Goal: Task Accomplishment & Management: Use online tool/utility

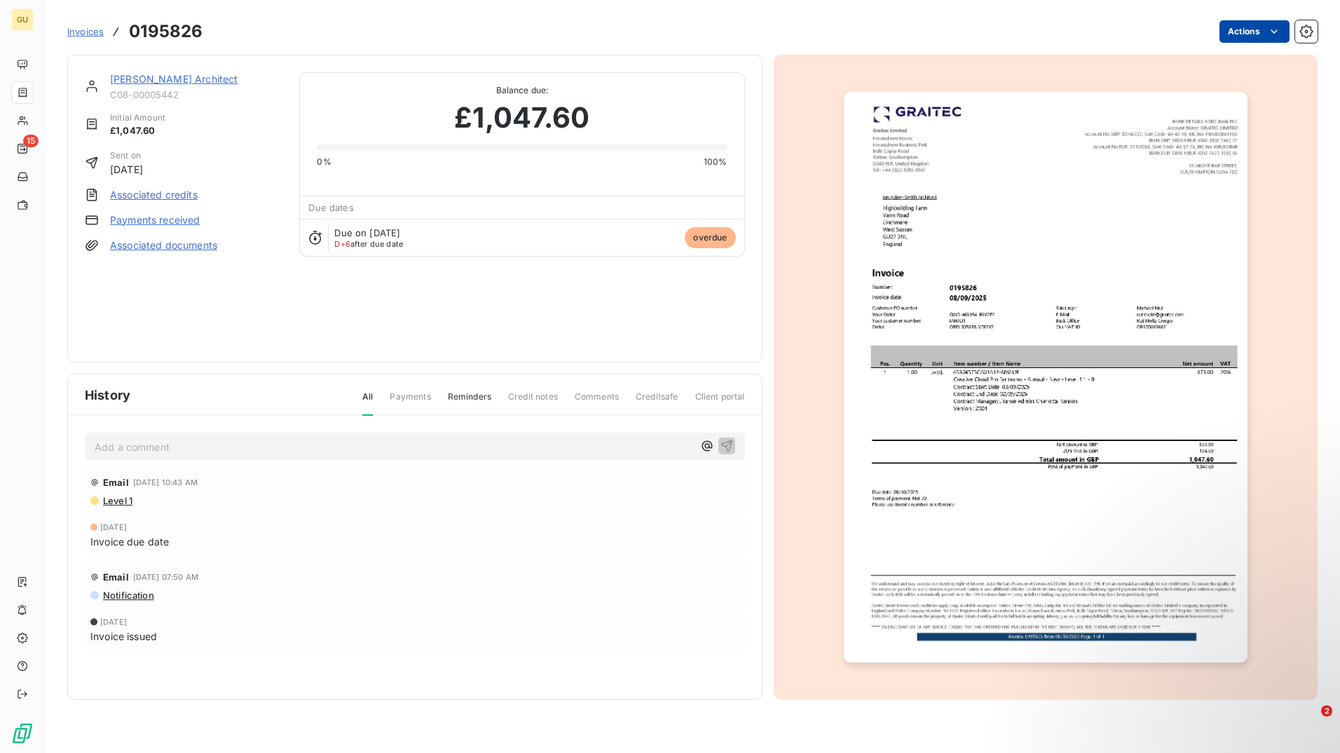
click at [1281, 28] on html "GU 15 Invoices 0195826 Actions [PERSON_NAME] Architect C08-00005442 Initial Amo…" at bounding box center [670, 376] width 1340 height 753
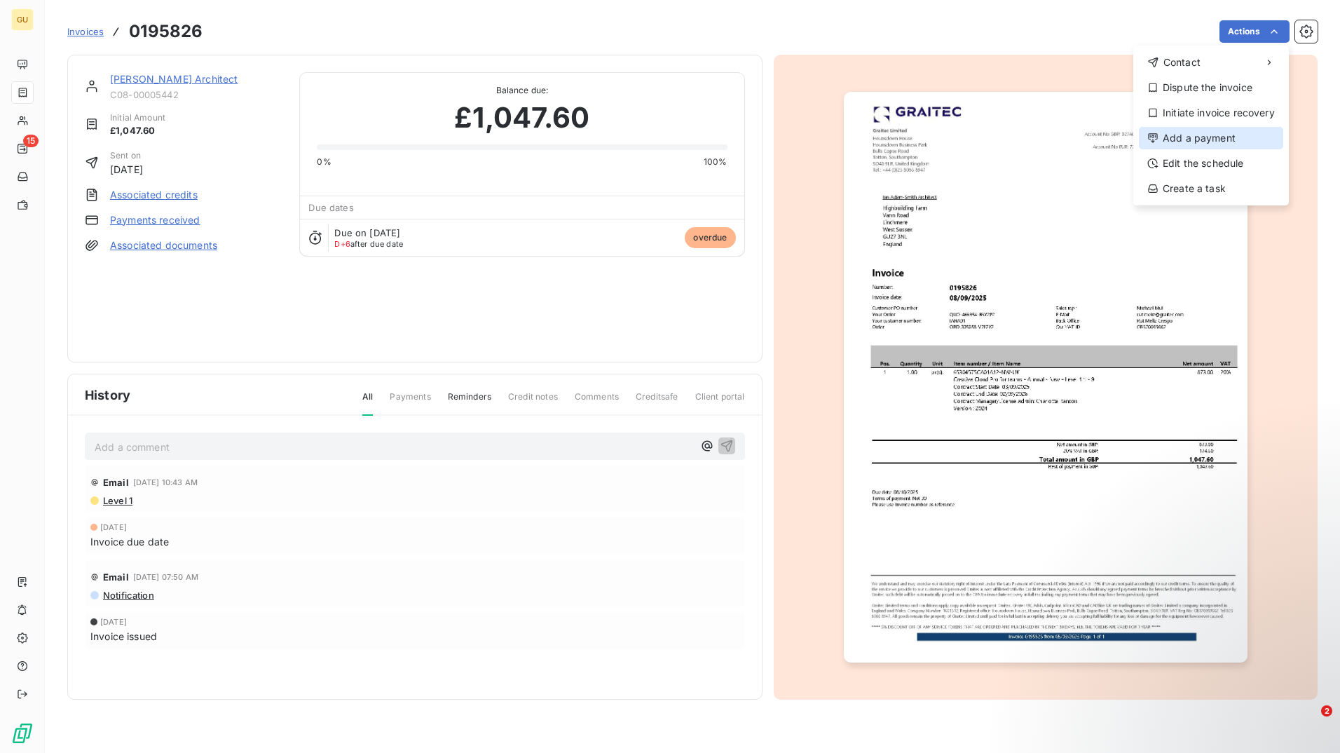
click at [1248, 137] on div "Add a payment" at bounding box center [1211, 138] width 144 height 22
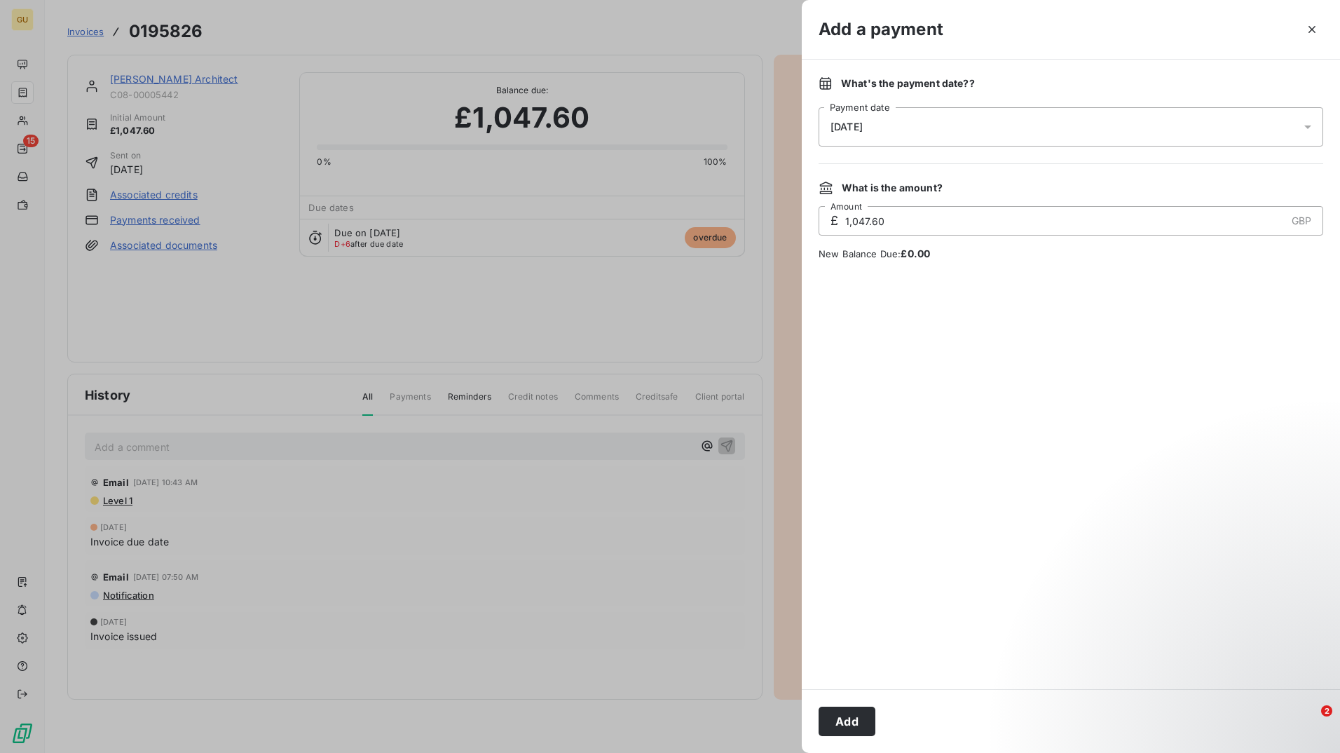
click at [903, 128] on div "[DATE]" at bounding box center [1071, 126] width 505 height 39
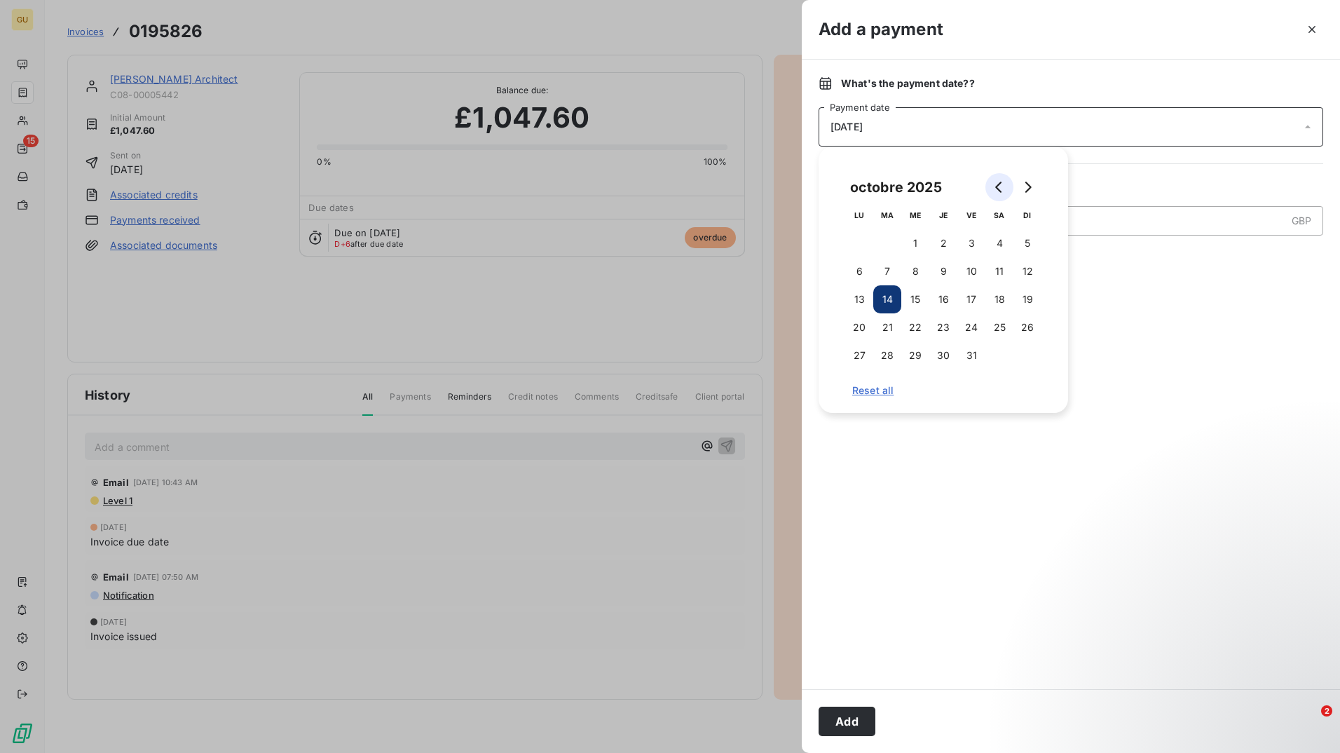
click at [1000, 180] on button "Go to previous month" at bounding box center [1000, 187] width 28 height 28
click at [888, 278] on button "9" at bounding box center [887, 271] width 28 height 28
click at [1210, 514] on div at bounding box center [1071, 475] width 505 height 395
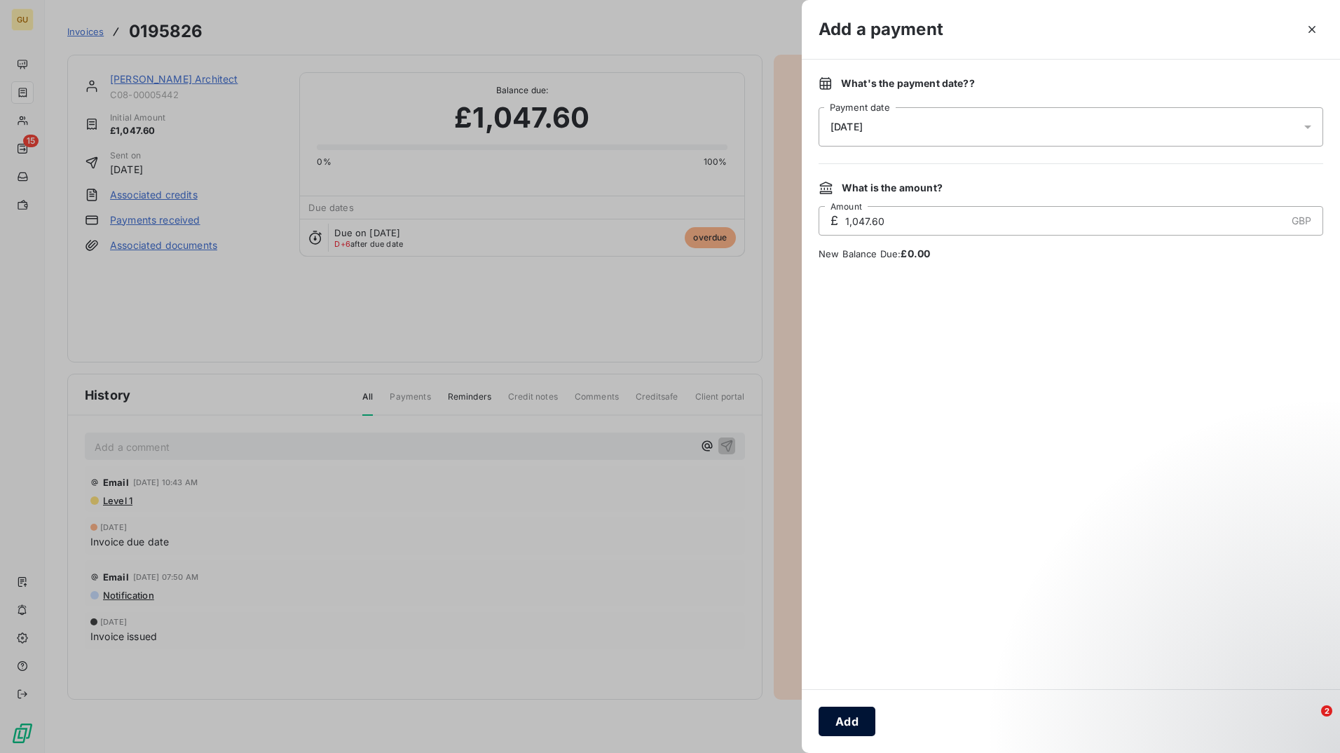
click at [857, 719] on button "Add" at bounding box center [847, 721] width 57 height 29
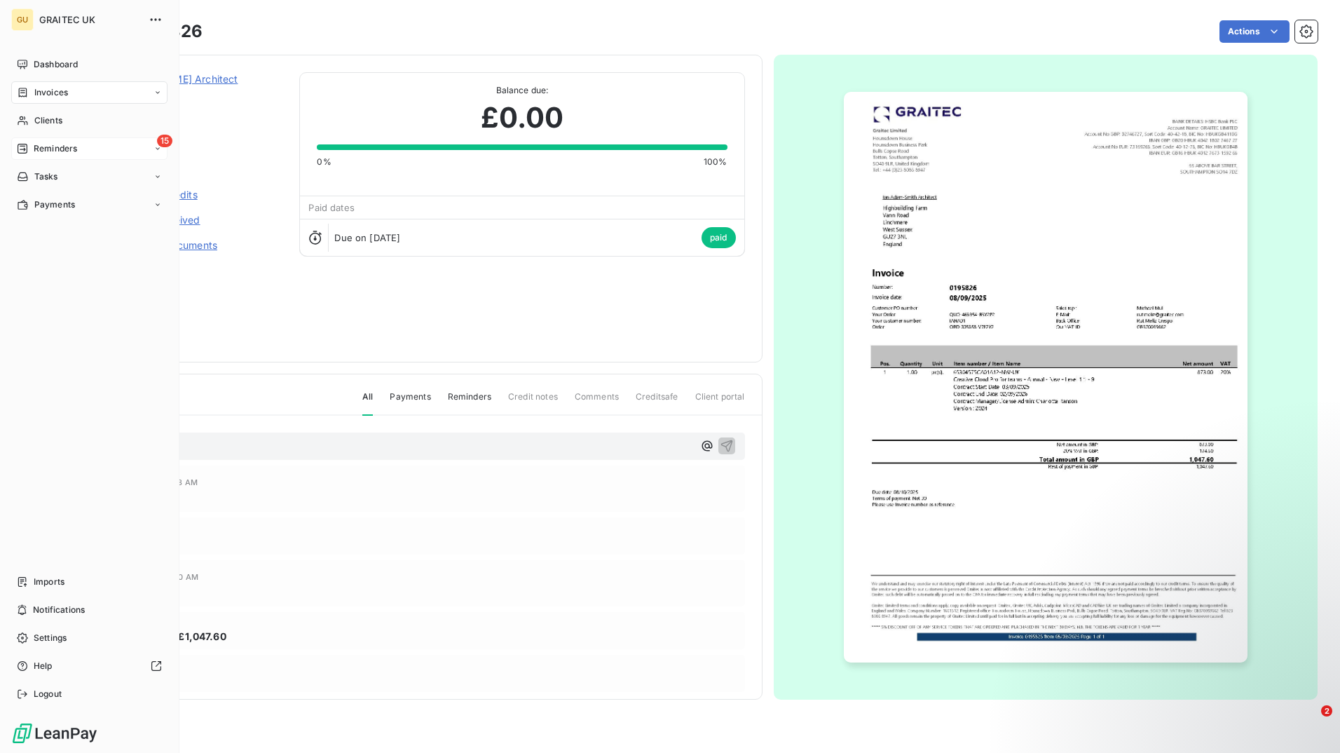
click at [39, 147] on span "Reminders" at bounding box center [55, 148] width 43 height 13
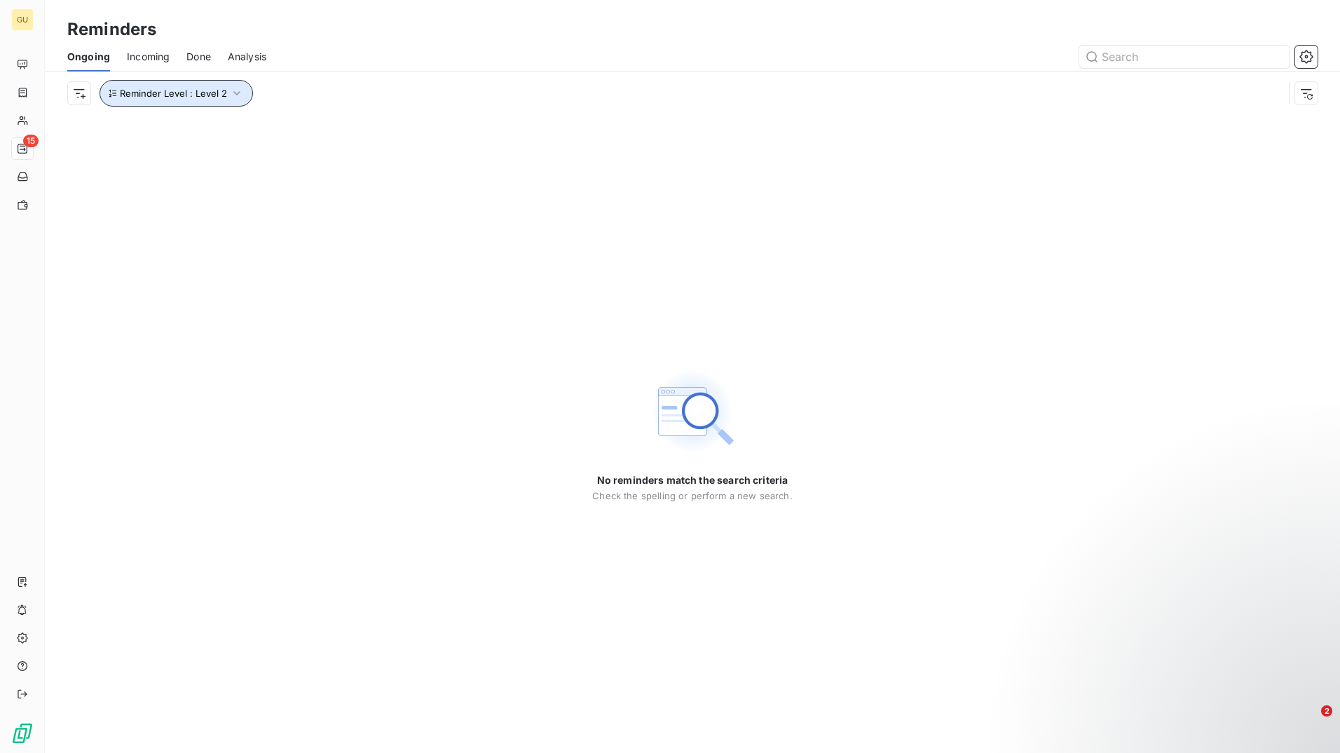
click at [230, 91] on icon "button" at bounding box center [237, 93] width 14 height 14
click at [230, 95] on icon "button" at bounding box center [237, 93] width 14 height 14
